Goal: Use online tool/utility: Utilize a website feature to perform a specific function

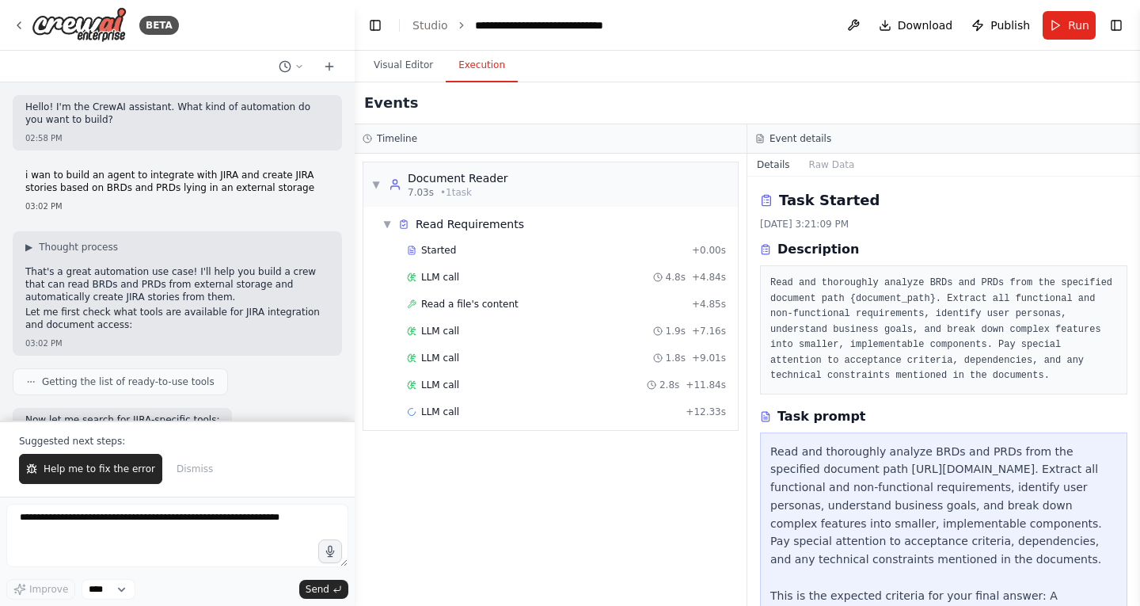
scroll to position [198, 0]
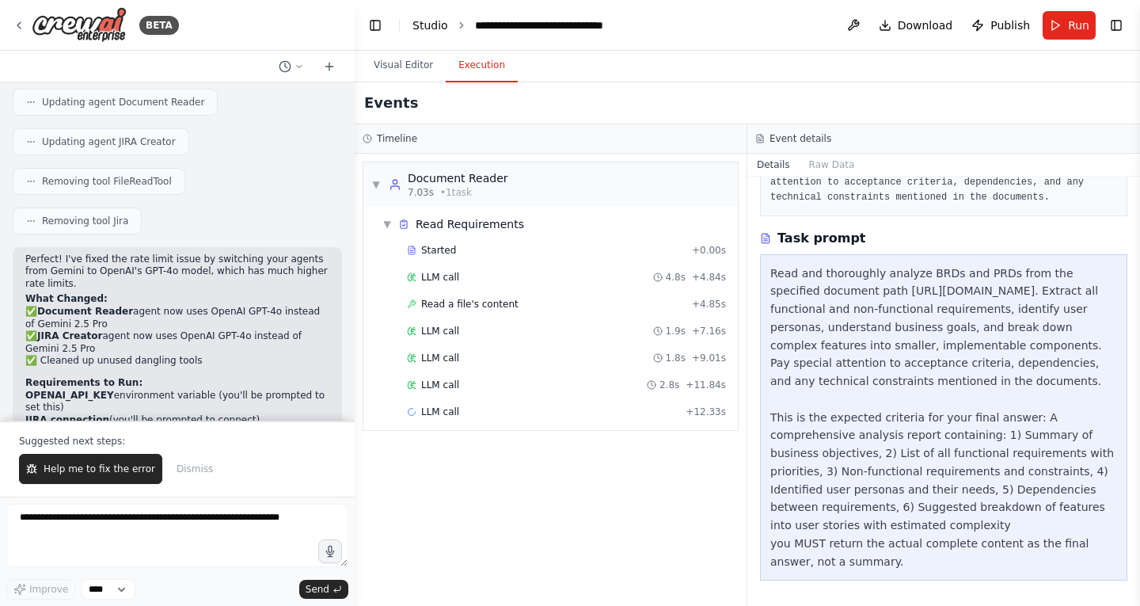
click at [435, 26] on link "Studio" at bounding box center [431, 25] width 36 height 13
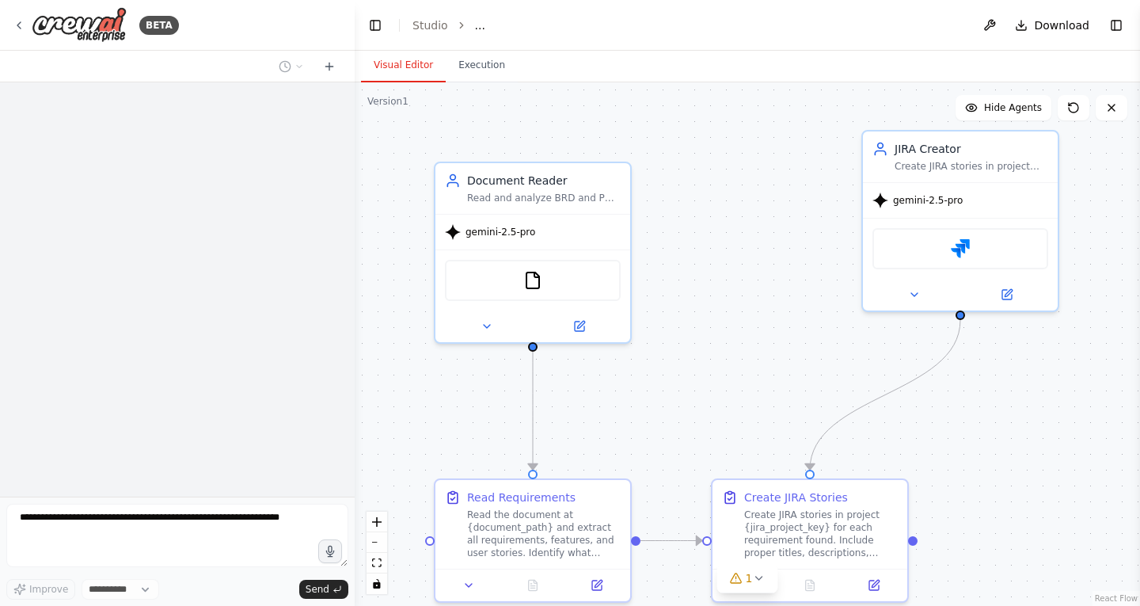
select select "****"
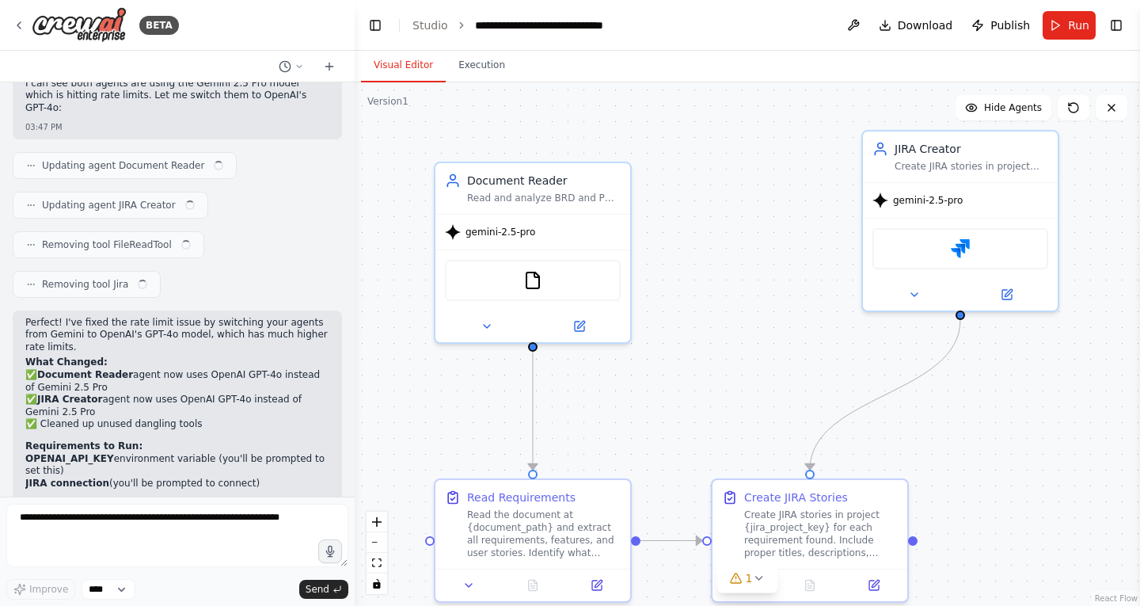
scroll to position [4379, 0]
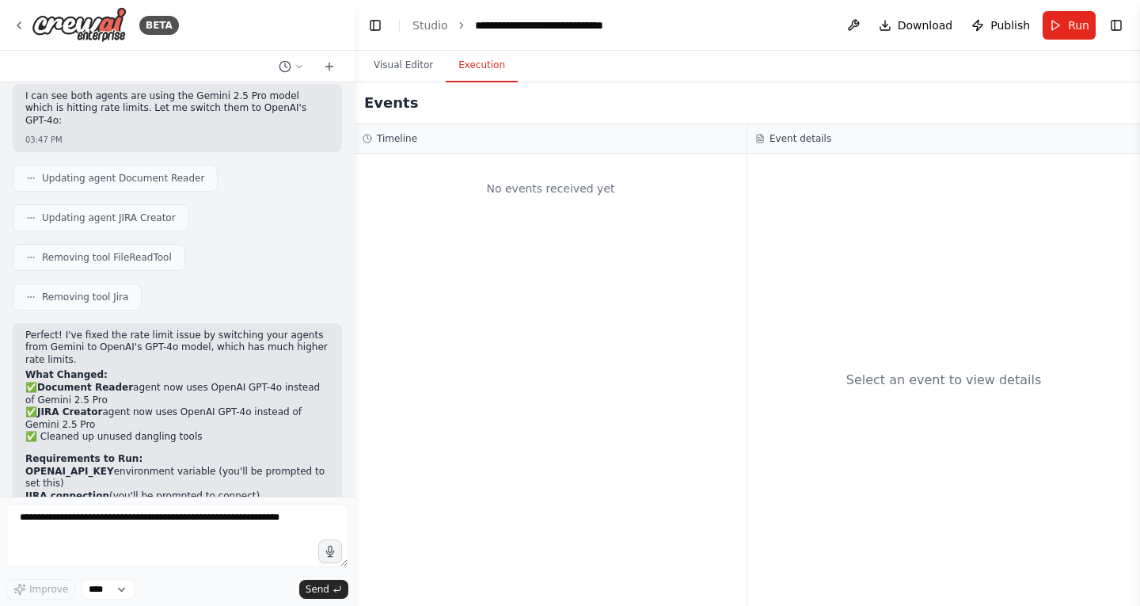
click at [483, 74] on button "Execution" at bounding box center [482, 65] width 72 height 33
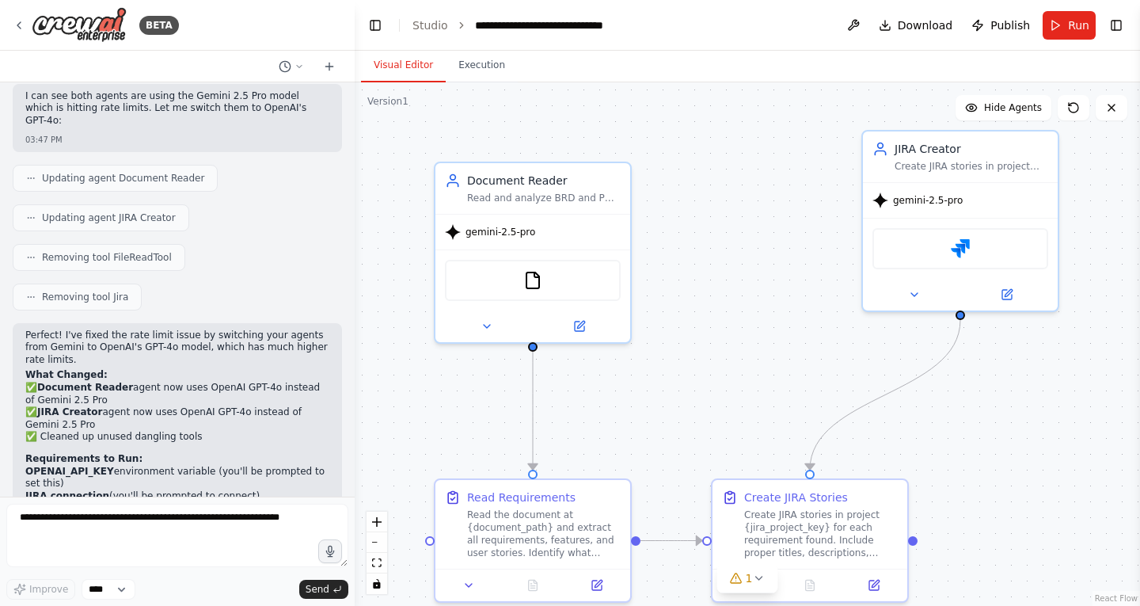
click at [418, 65] on button "Visual Editor" at bounding box center [403, 65] width 85 height 33
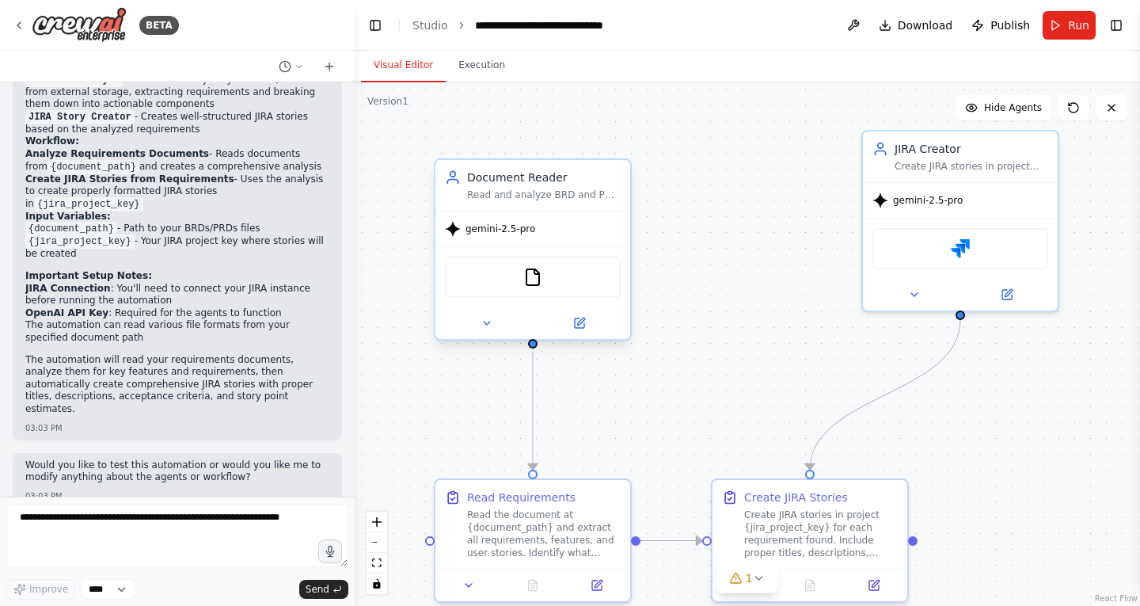
scroll to position [1379, 0]
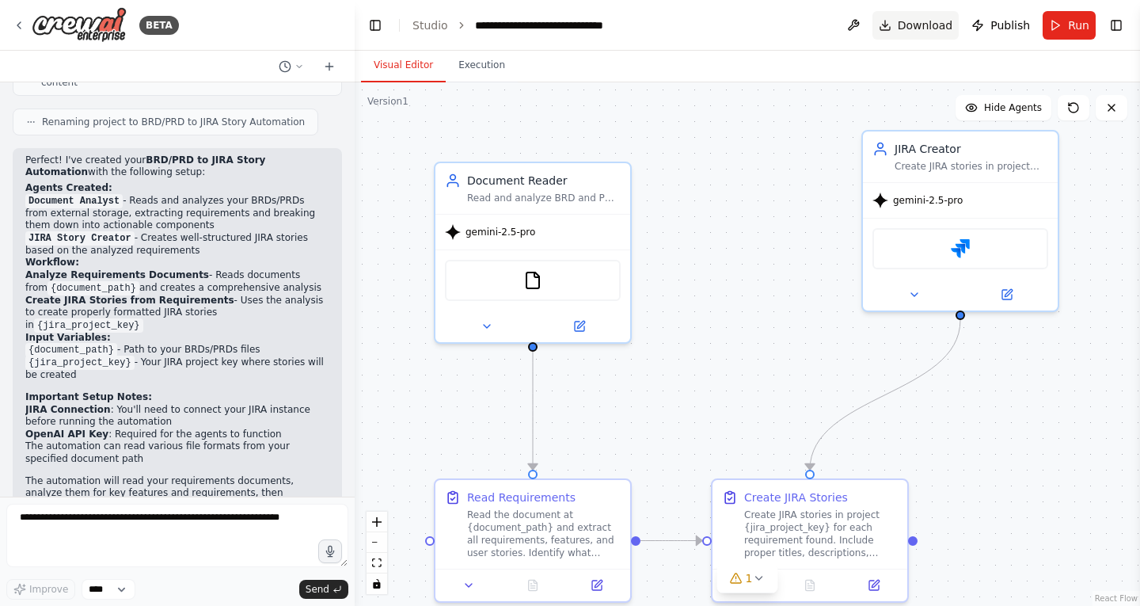
click at [919, 28] on span "Download" at bounding box center [925, 25] width 55 height 16
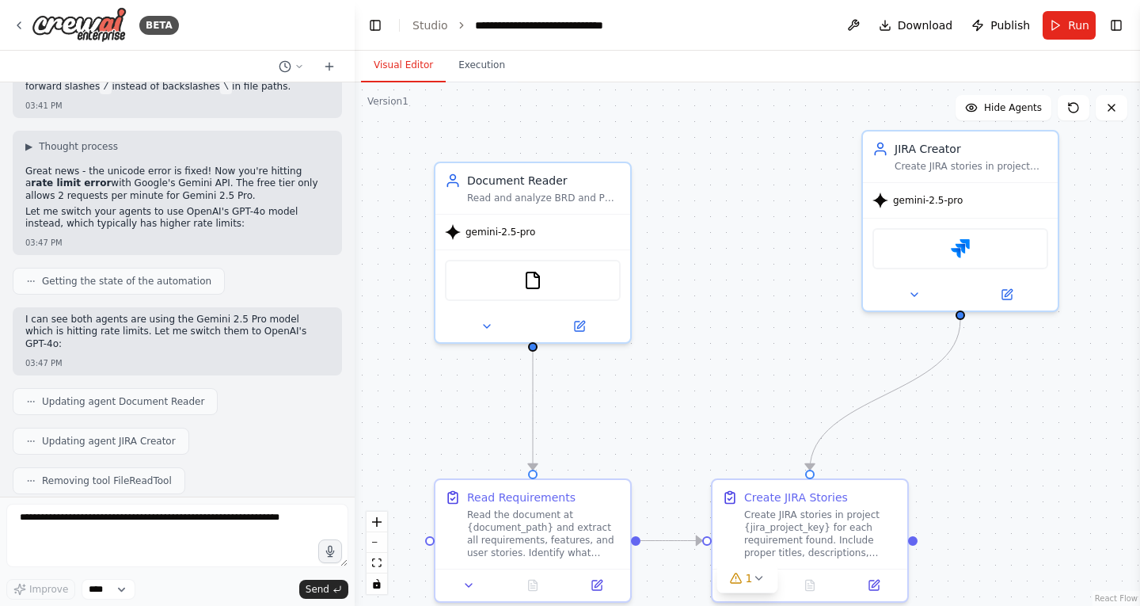
scroll to position [4379, 0]
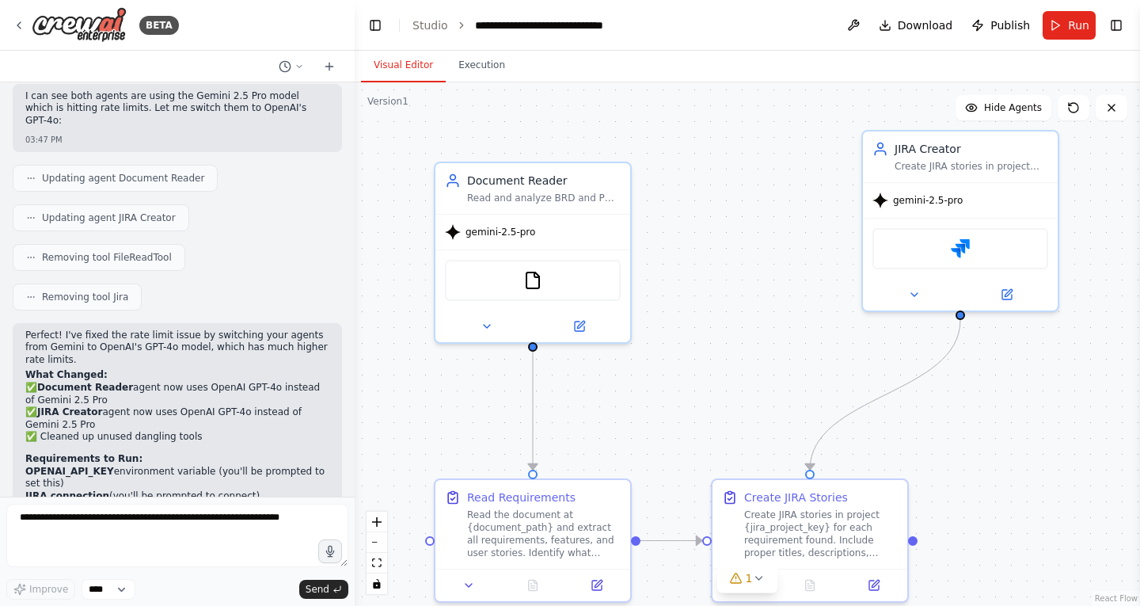
click at [447, 87] on div ".deletable-edge-delete-btn { width: 20px; height: 20px; border: 0px solid #ffff…" at bounding box center [748, 343] width 786 height 523
click at [441, 86] on div ".deletable-edge-delete-btn { width: 20px; height: 20px; border: 0px solid #ffff…" at bounding box center [748, 343] width 786 height 523
